Goal: Find specific page/section: Find specific page/section

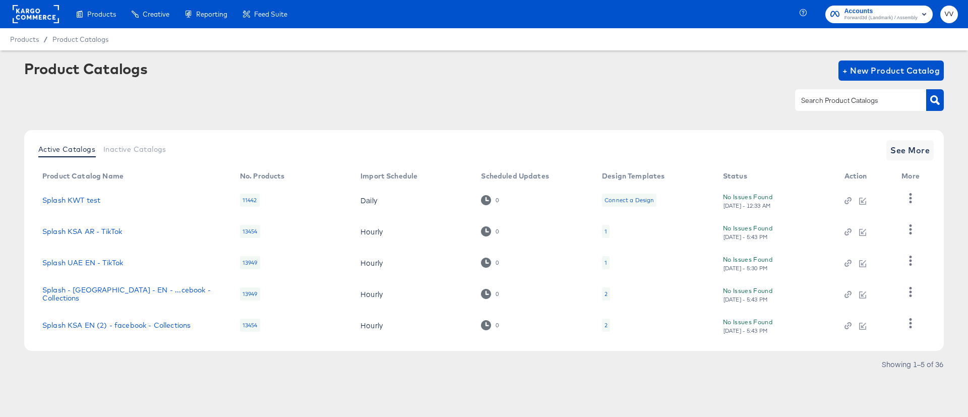
click at [815, 100] on input "text" at bounding box center [852, 101] width 107 height 12
type input "[GEOGRAPHIC_DATA]"
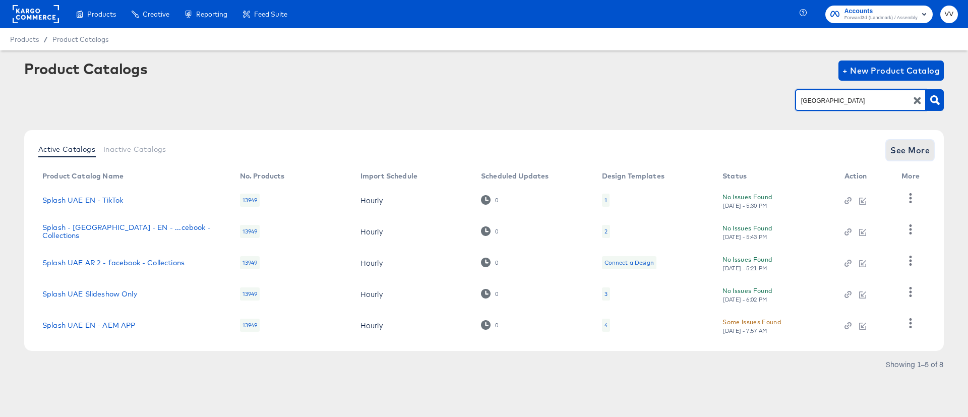
click at [910, 144] on span "See More" at bounding box center [909, 150] width 39 height 14
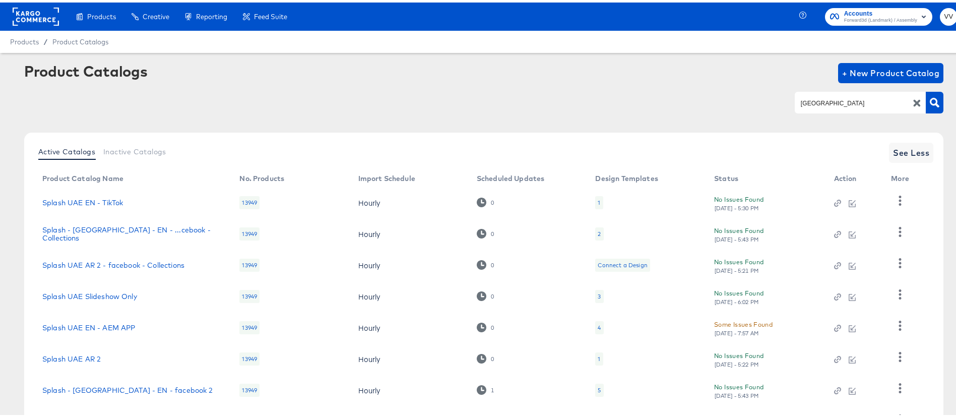
scroll to position [84, 0]
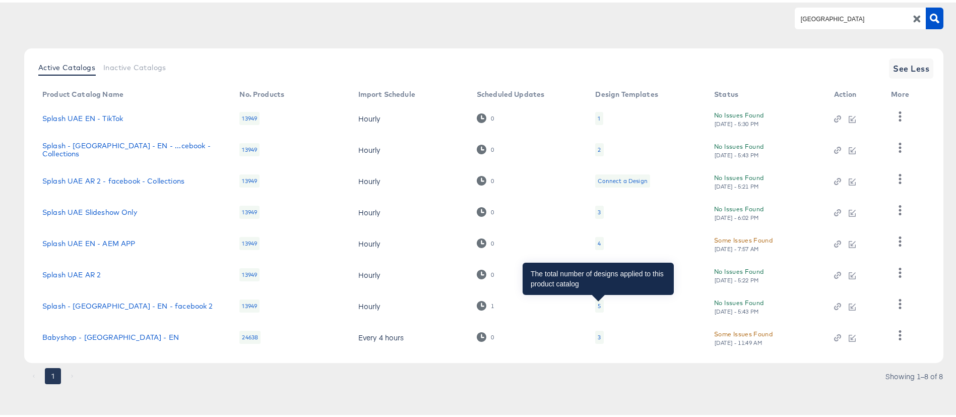
click at [598, 301] on div "5" at bounding box center [599, 303] width 3 height 8
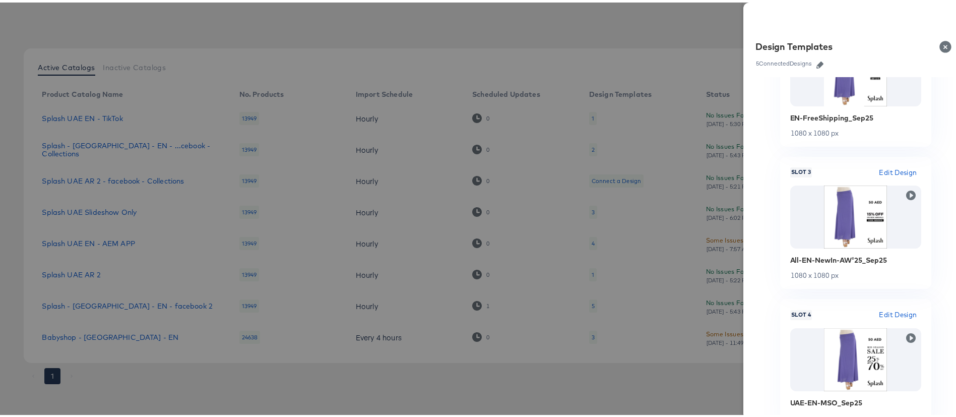
scroll to position [347, 0]
click at [296, 31] on div at bounding box center [484, 208] width 968 height 417
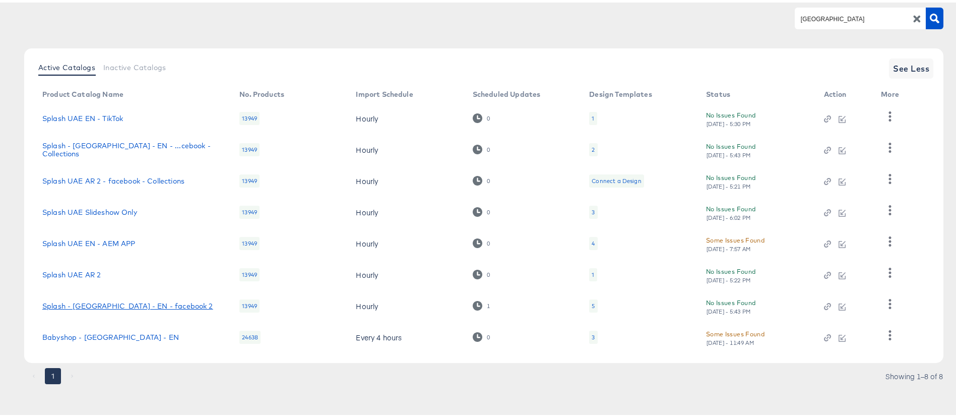
click at [140, 302] on link "Splash - [GEOGRAPHIC_DATA] - EN - facebook 2" at bounding box center [127, 303] width 171 height 8
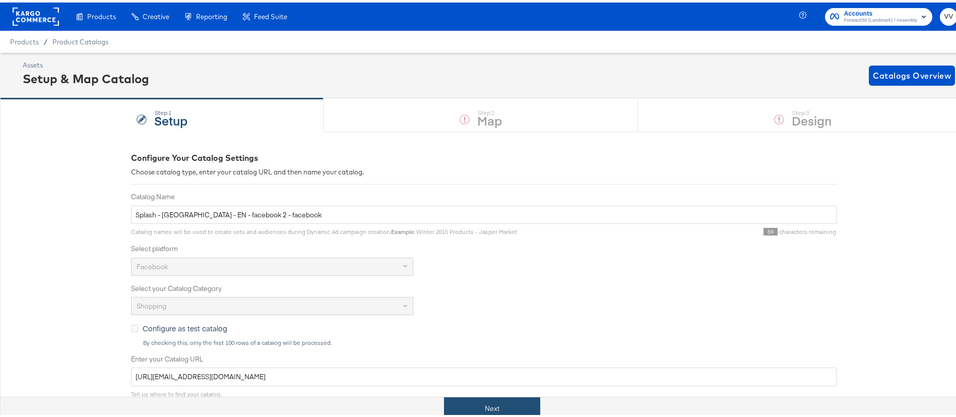
click at [516, 402] on button "Next" at bounding box center [492, 406] width 96 height 23
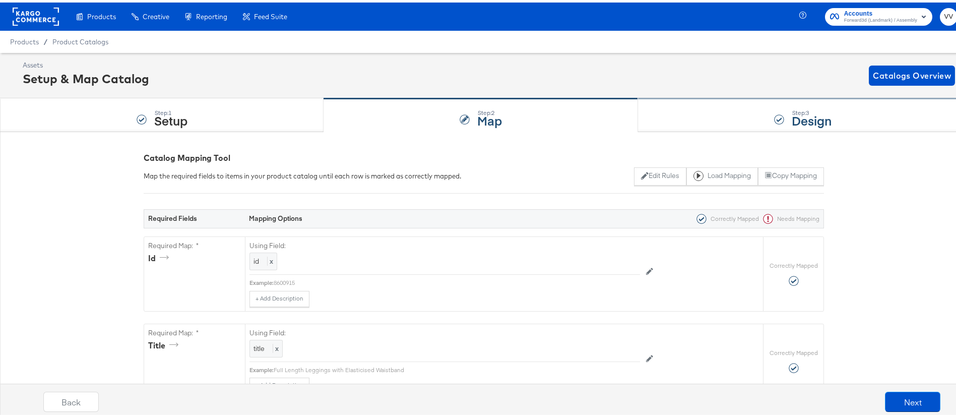
click at [674, 128] on div "Step: 3 Design" at bounding box center [803, 112] width 330 height 33
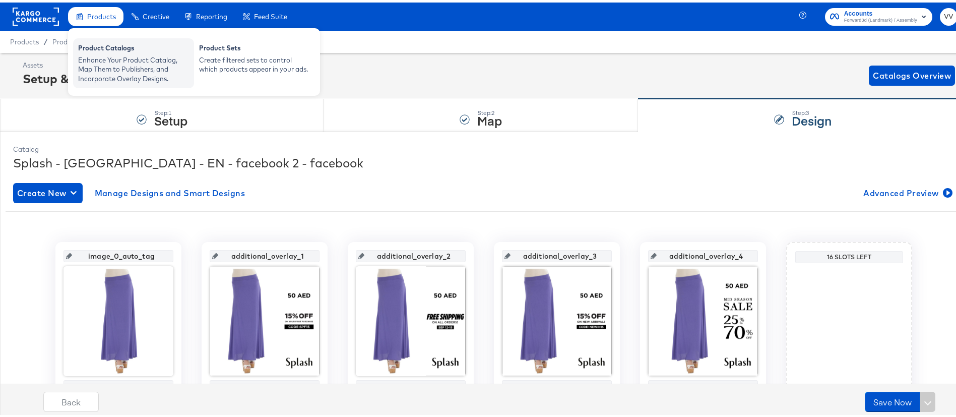
click at [116, 51] on div "Product Catalogs" at bounding box center [133, 47] width 111 height 12
